Goal: Information Seeking & Learning: Learn about a topic

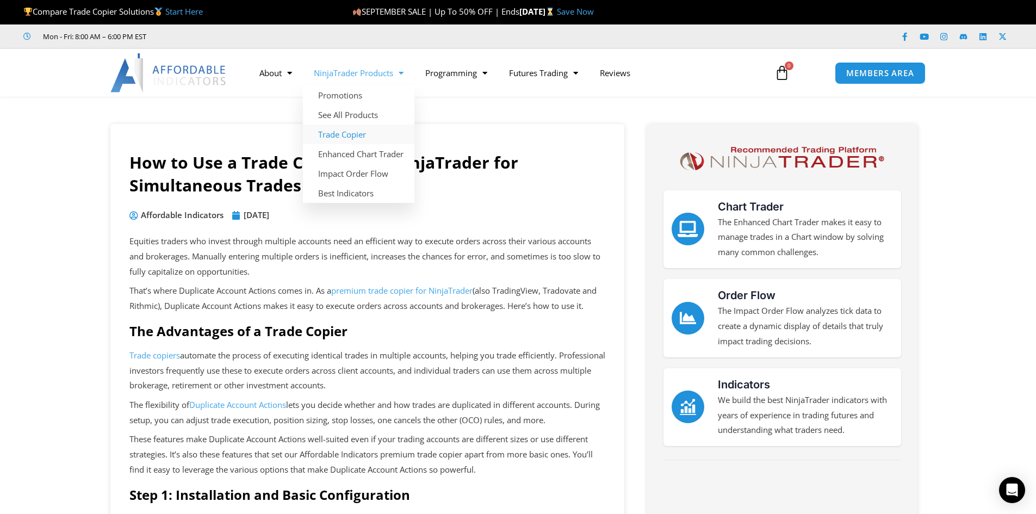
click at [348, 132] on link "Trade Copier" at bounding box center [358, 135] width 111 height 20
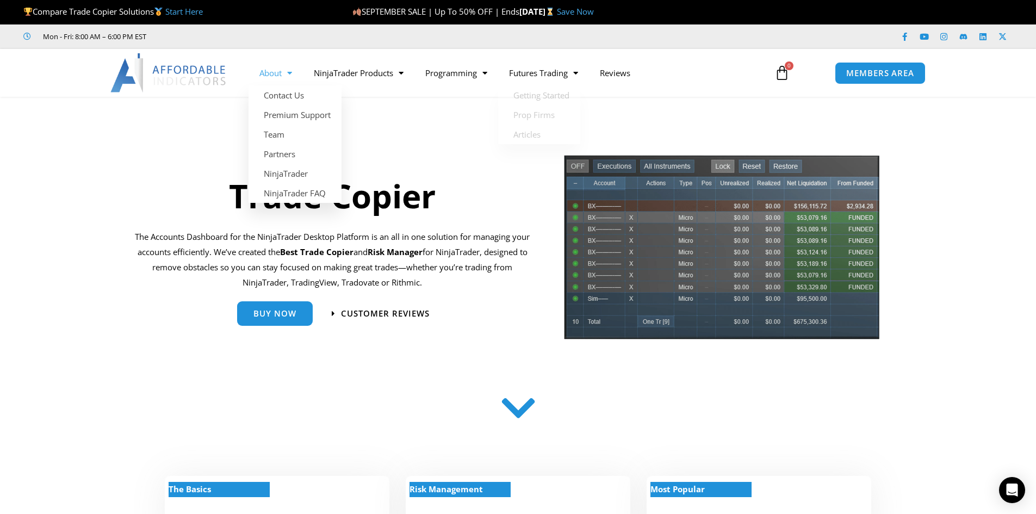
click at [279, 73] on link "About" at bounding box center [276, 72] width 54 height 25
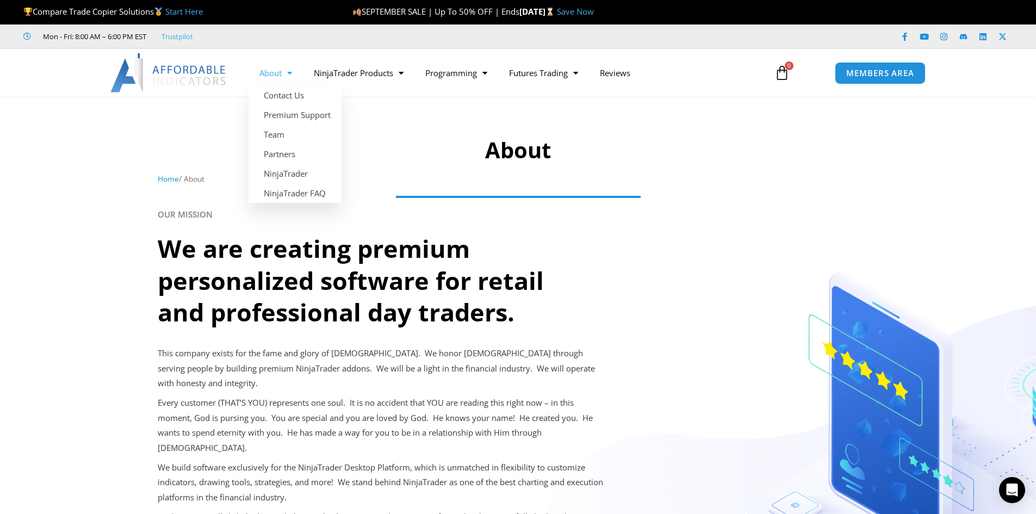
click at [286, 73] on span "Menu" at bounding box center [287, 73] width 10 height 19
click at [280, 135] on link "Team" at bounding box center [295, 135] width 93 height 20
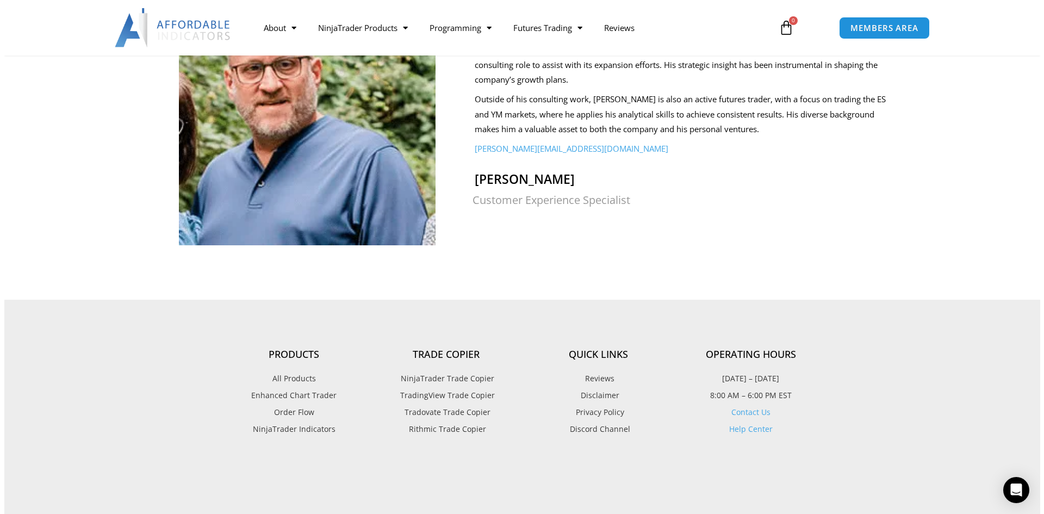
scroll to position [1033, 0]
